Goal: Information Seeking & Learning: Check status

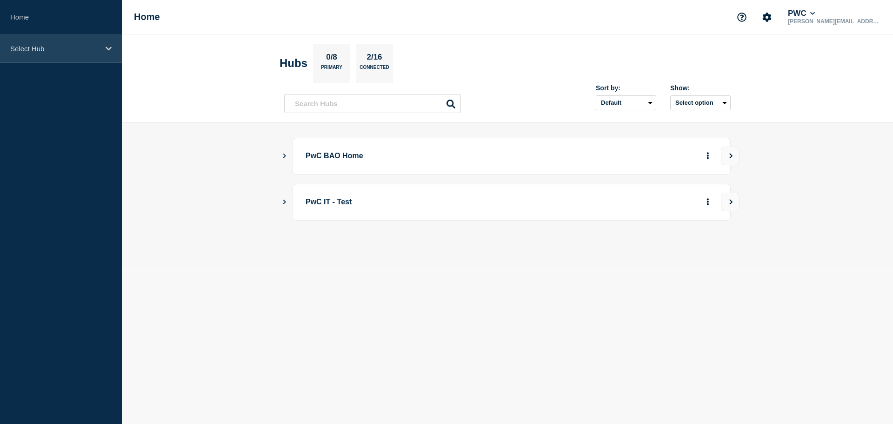
click at [58, 54] on div "Select Hub" at bounding box center [61, 48] width 122 height 28
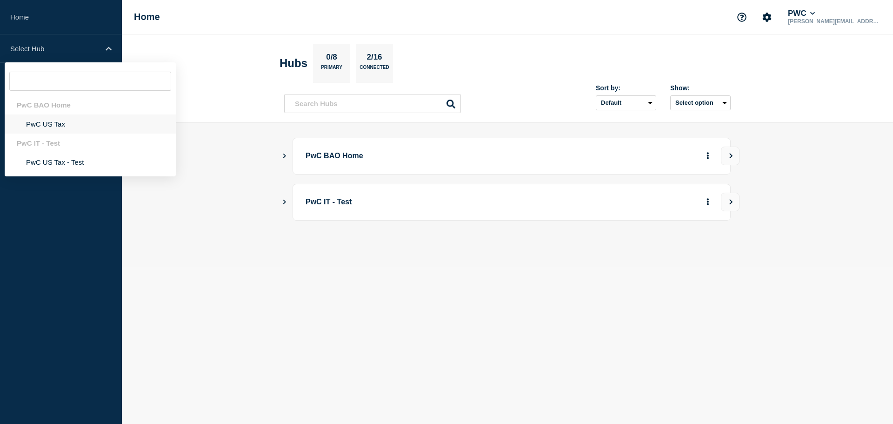
click at [54, 122] on li "PwC US Tax" at bounding box center [90, 123] width 171 height 19
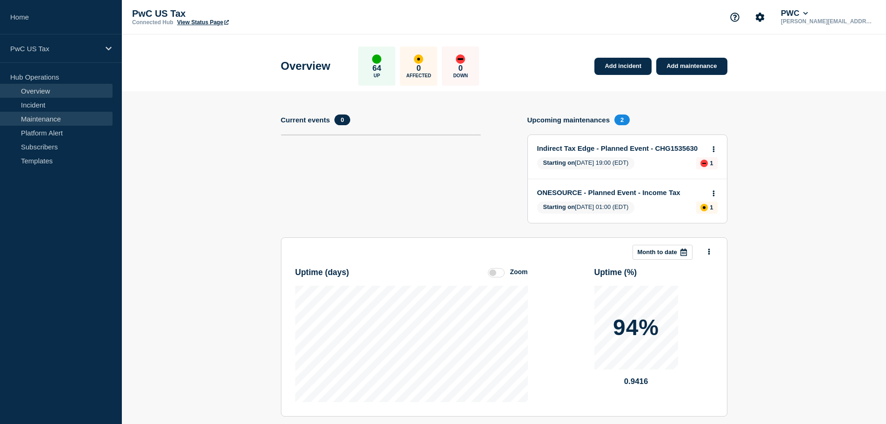
click at [49, 121] on link "Maintenance" at bounding box center [56, 119] width 113 height 14
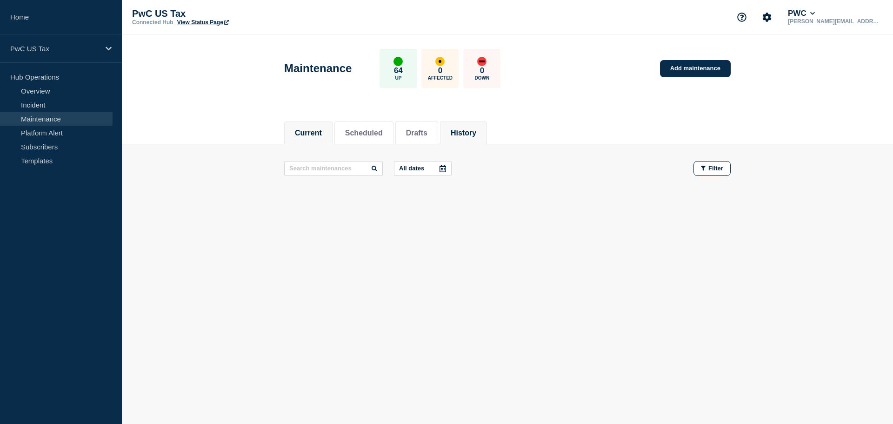
click at [463, 130] on li "History" at bounding box center [463, 132] width 47 height 23
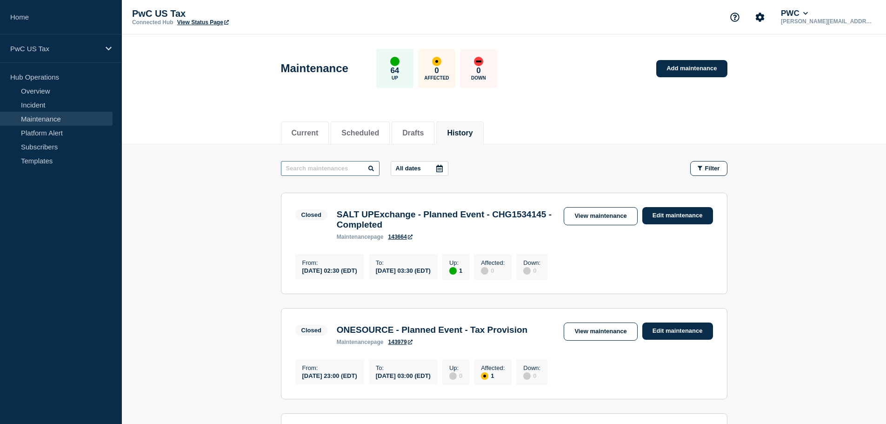
click at [335, 167] on input "text" at bounding box center [330, 168] width 99 height 15
paste input "CHG1535562"
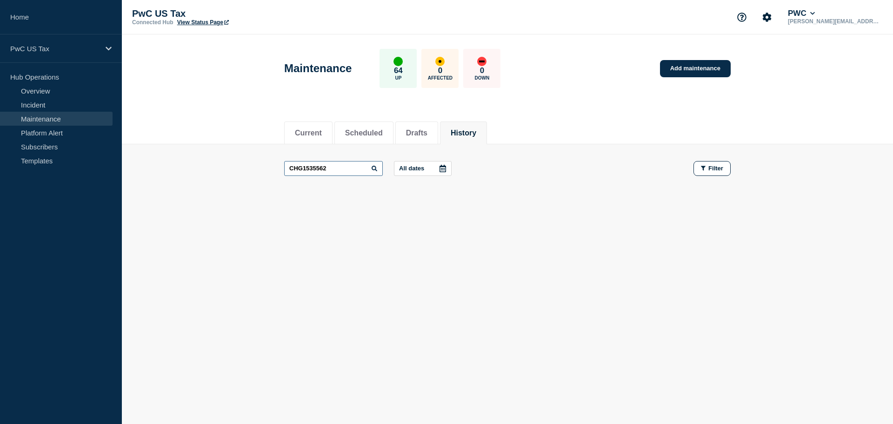
drag, startPoint x: 350, startPoint y: 163, endPoint x: 286, endPoint y: 165, distance: 64.3
click at [286, 165] on input "CHG1535562" at bounding box center [333, 168] width 99 height 15
paste input "07"
type input "CHG1535507"
drag, startPoint x: 341, startPoint y: 164, endPoint x: 268, endPoint y: 164, distance: 72.6
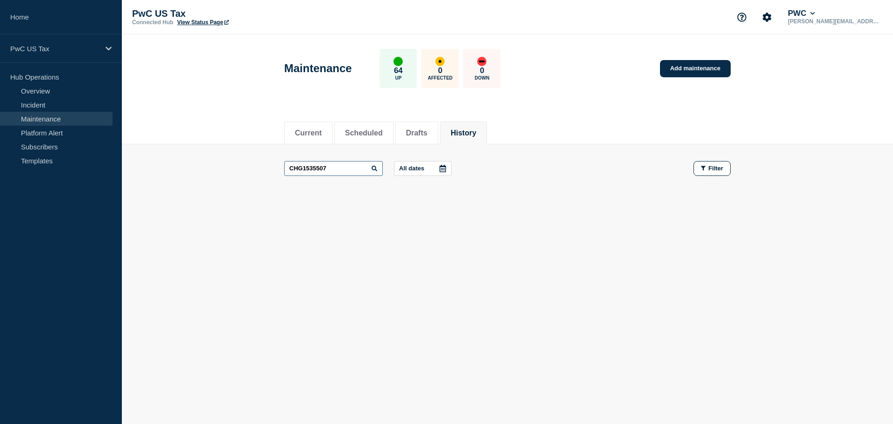
click at [268, 164] on main "CHG1535507 All dates Filter" at bounding box center [507, 168] width 771 height 48
drag, startPoint x: 336, startPoint y: 170, endPoint x: 261, endPoint y: 169, distance: 75.4
click at [261, 169] on main "CHG1535507 All dates Filter" at bounding box center [507, 168] width 771 height 48
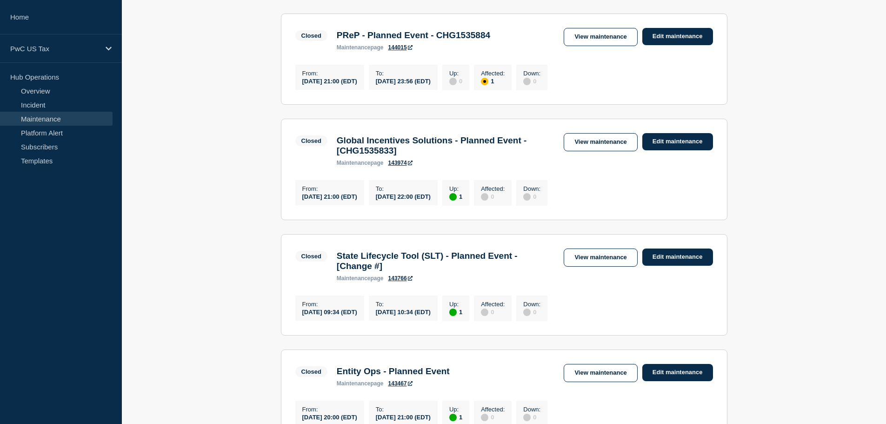
scroll to position [465, 0]
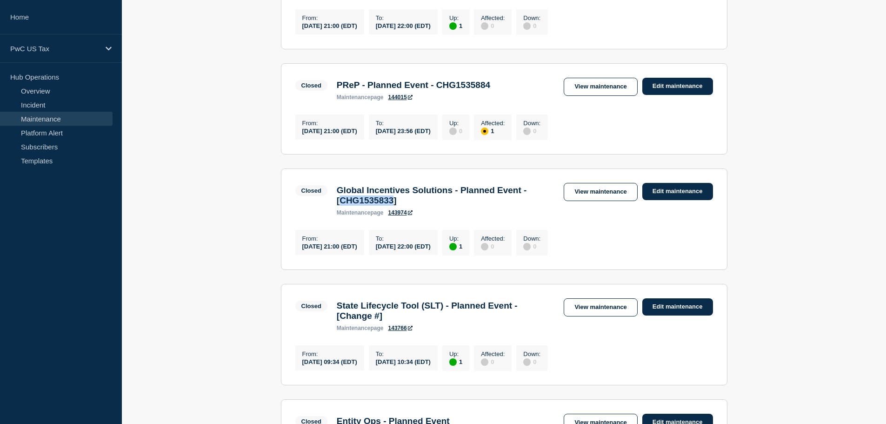
drag, startPoint x: 340, startPoint y: 221, endPoint x: 403, endPoint y: 217, distance: 63.4
click at [403, 206] on h3 "Global Incentives Solutions - Planned Event - [CHG1535833]" at bounding box center [446, 195] width 218 height 20
drag, startPoint x: 387, startPoint y: 344, endPoint x: 342, endPoint y: 345, distance: 44.2
click at [342, 321] on h3 "State Lifecycle Tool (SLT) - Planned Event - [Change #]" at bounding box center [446, 311] width 218 height 20
click at [790, 266] on main "All dates Filter Closed 1 Up SALT UPExchange - Planned Event - CHG1534145 - Com…" at bounding box center [504, 259] width 764 height 1161
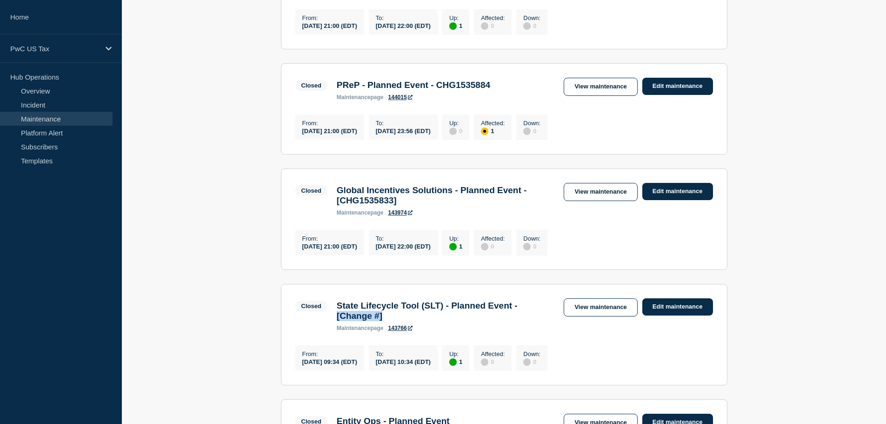
drag, startPoint x: 383, startPoint y: 343, endPoint x: 335, endPoint y: 343, distance: 47.9
click at [335, 331] on div "State Lifecycle Tool (SLT) - Planned Event - [Change #] maintenance page 143766" at bounding box center [446, 316] width 228 height 31
click at [403, 321] on h3 "State Lifecycle Tool (SLT) - Planned Event - [Change #]" at bounding box center [446, 311] width 218 height 20
